Goal: Check status: Check status

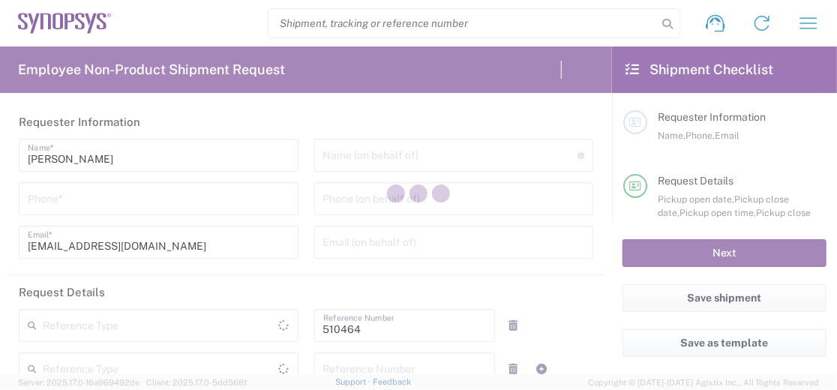
type input "Department"
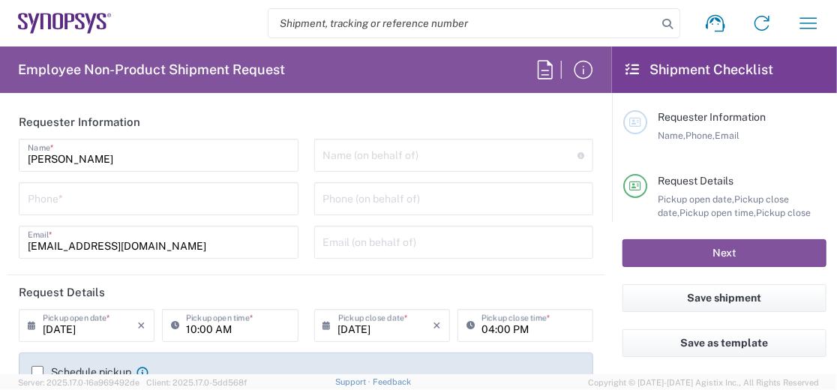
type input "Delivered at Place"
type input "US01, SG, MSIP2, R&D 510464"
type input "[GEOGRAPHIC_DATA]"
type input "[US_STATE]"
type input "[GEOGRAPHIC_DATA]"
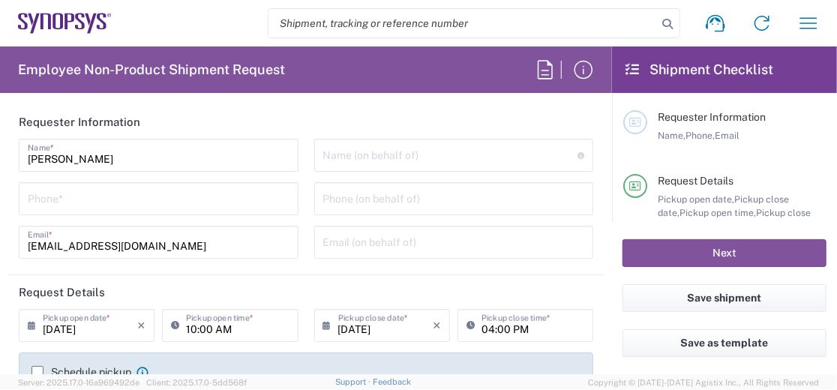
type input "Hillsboro US03"
click at [819, 17] on icon "button" at bounding box center [809, 23] width 24 height 24
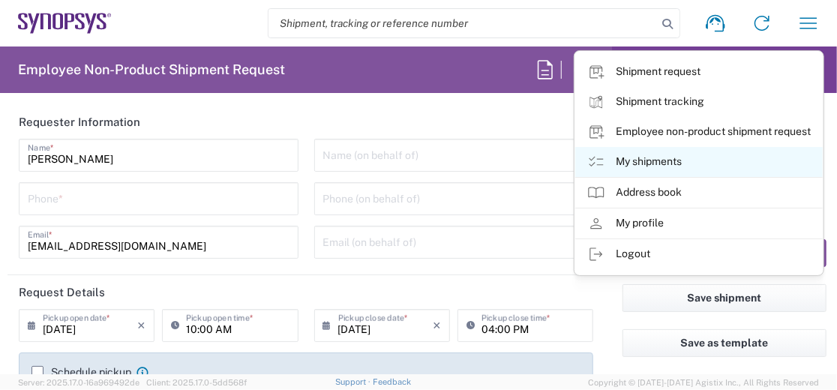
click at [652, 155] on link "My shipments" at bounding box center [699, 162] width 248 height 30
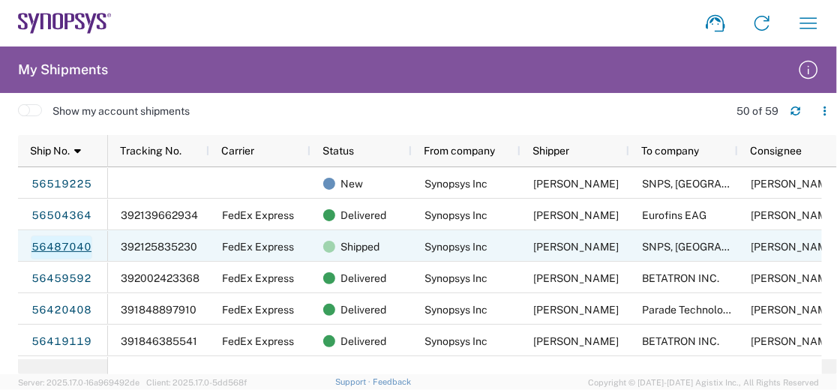
click at [41, 242] on link "56487040" at bounding box center [62, 248] width 62 height 24
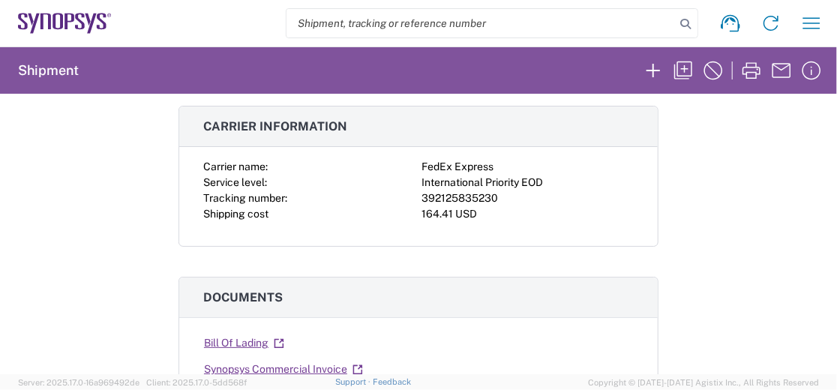
scroll to position [189, 0]
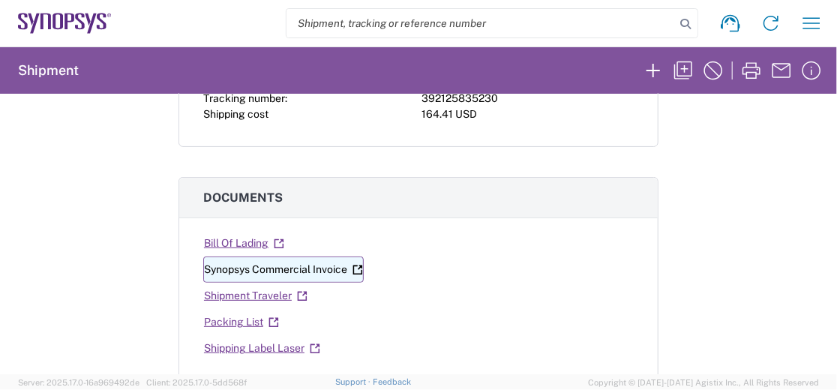
click at [309, 266] on link "Synopsys Commercial Invoice" at bounding box center [283, 270] width 161 height 26
